Goal: Unclear: Browse casually

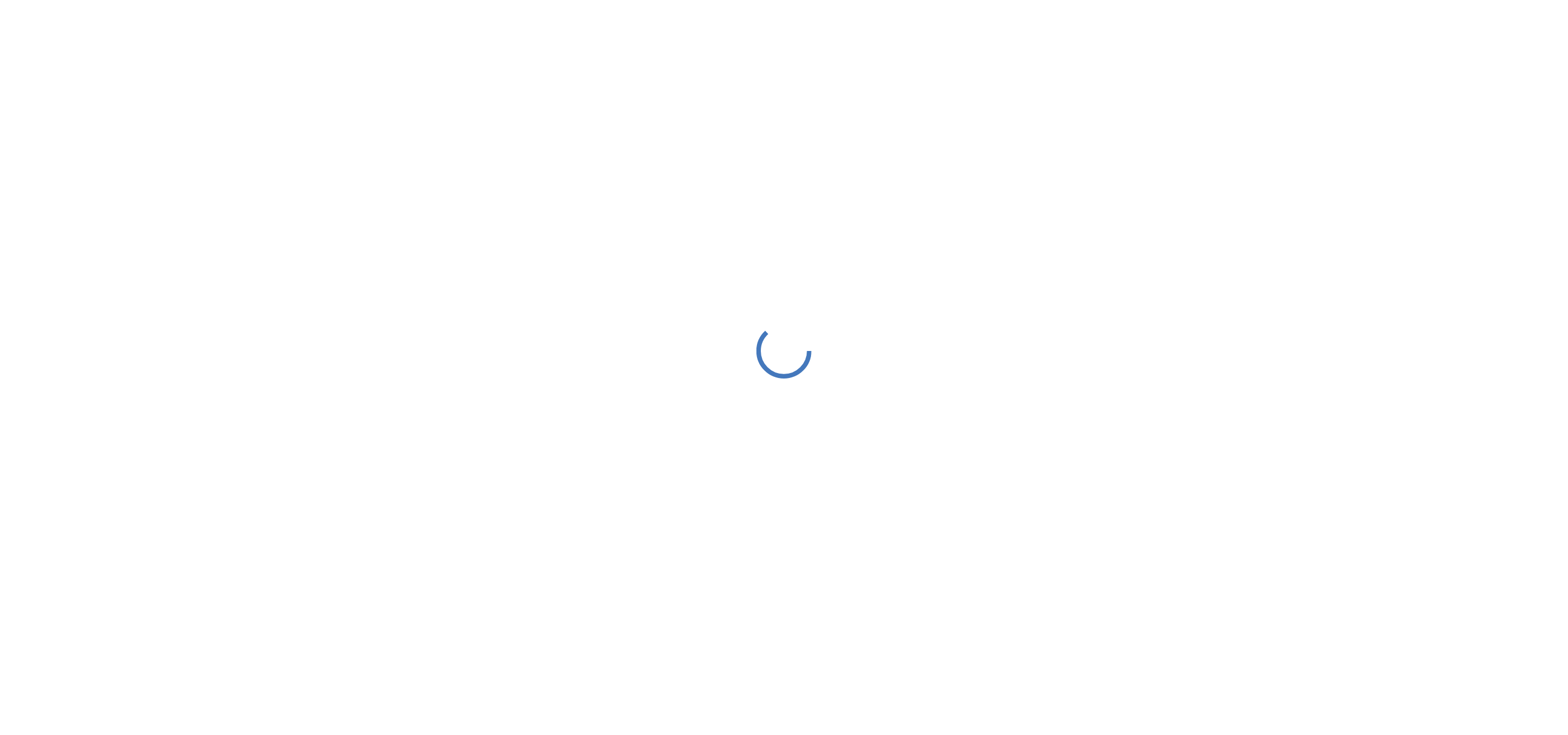
click at [733, 156] on div at bounding box center [784, 351] width 1568 height 702
